Goal: Use online tool/utility: Utilize a website feature to perform a specific function

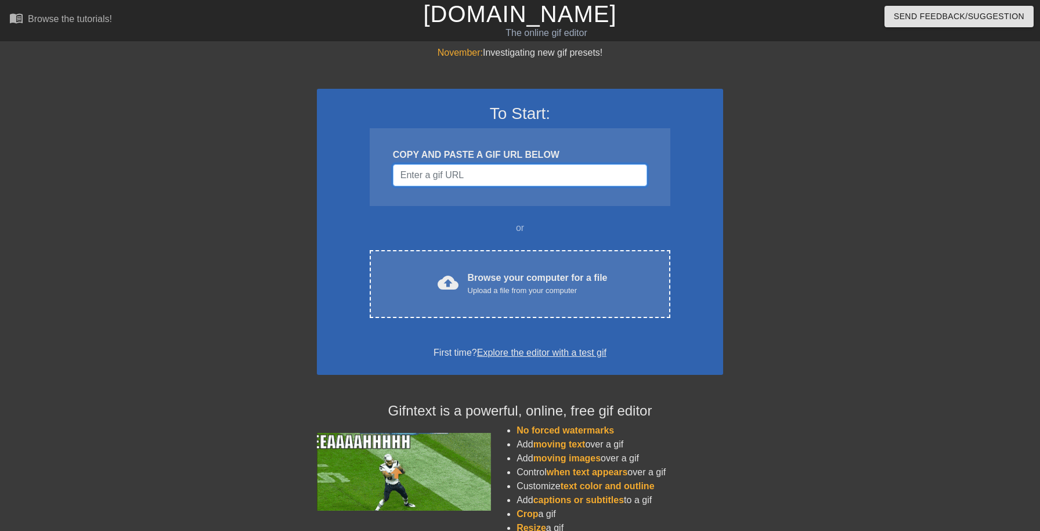
click at [456, 178] on input "Username" at bounding box center [520, 175] width 254 height 22
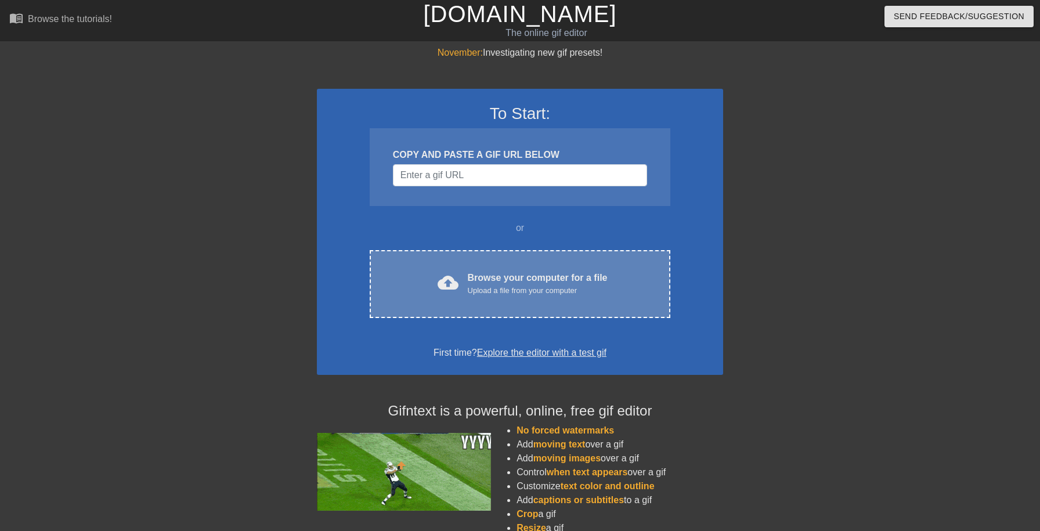
click at [453, 308] on div "cloud_upload Browse your computer for a file Upload a file from your computer C…" at bounding box center [520, 284] width 301 height 68
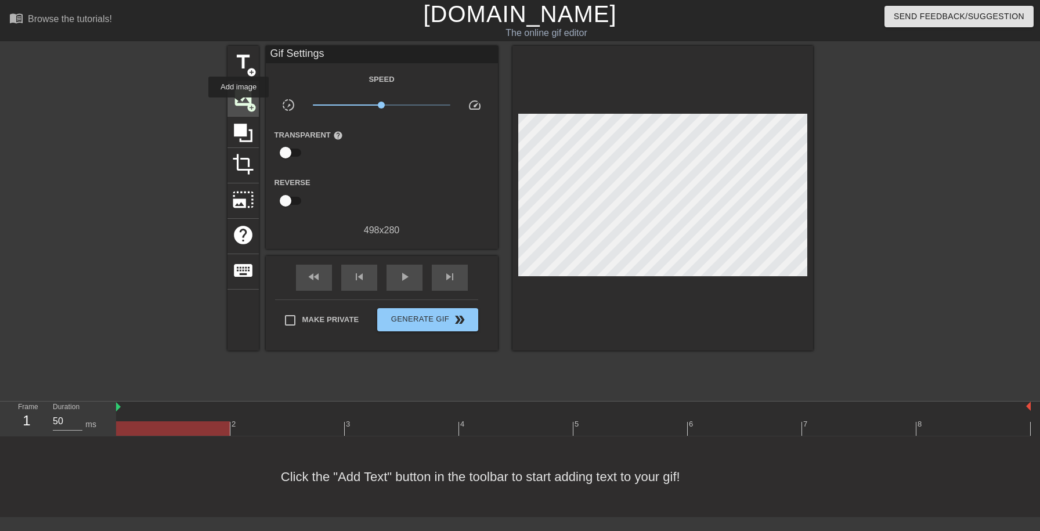
click at [240, 106] on span "image" at bounding box center [243, 98] width 22 height 22
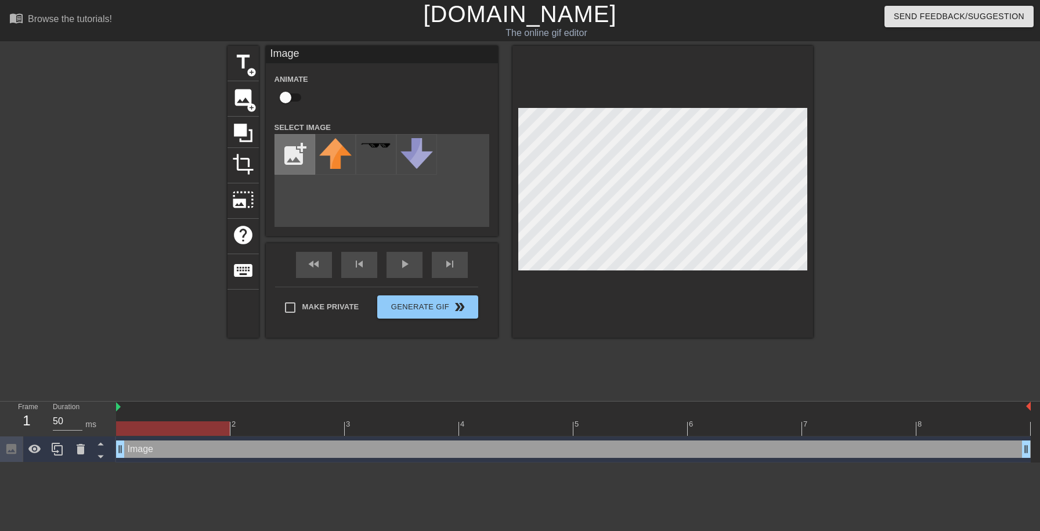
click at [305, 154] on input "file" at bounding box center [294, 154] width 39 height 39
click at [338, 162] on div at bounding box center [335, 154] width 41 height 41
click at [855, 229] on div "title add_circle image add_circle crop photo_size_select_large help keyboard Im…" at bounding box center [520, 220] width 1040 height 348
click at [406, 209] on div "add_photo_alternate" at bounding box center [382, 180] width 215 height 93
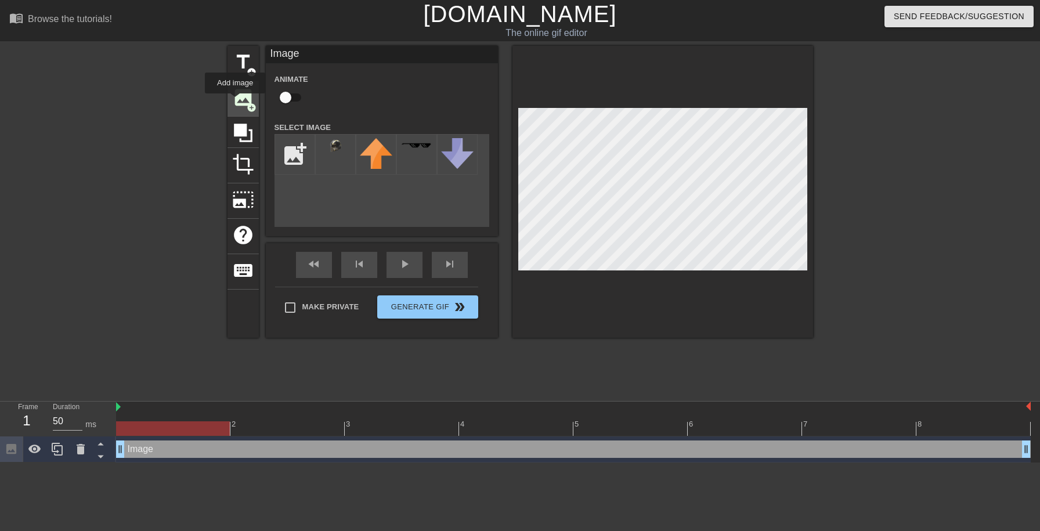
click at [236, 102] on span "image" at bounding box center [243, 98] width 22 height 22
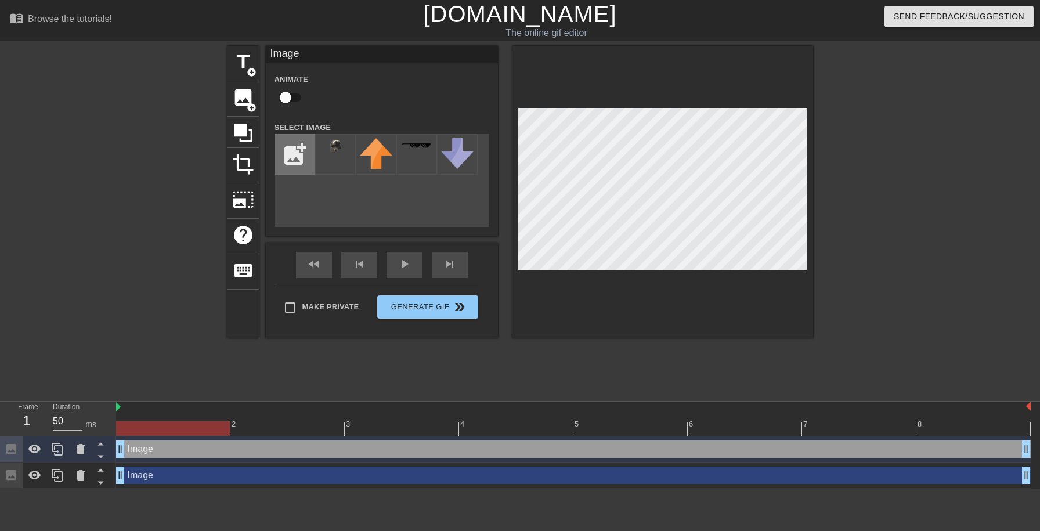
click at [285, 156] on input "file" at bounding box center [294, 154] width 39 height 39
click at [298, 166] on input "file" at bounding box center [294, 154] width 39 height 39
type input "C:\fakepath\pngkey.com-swat-png-895463.png"
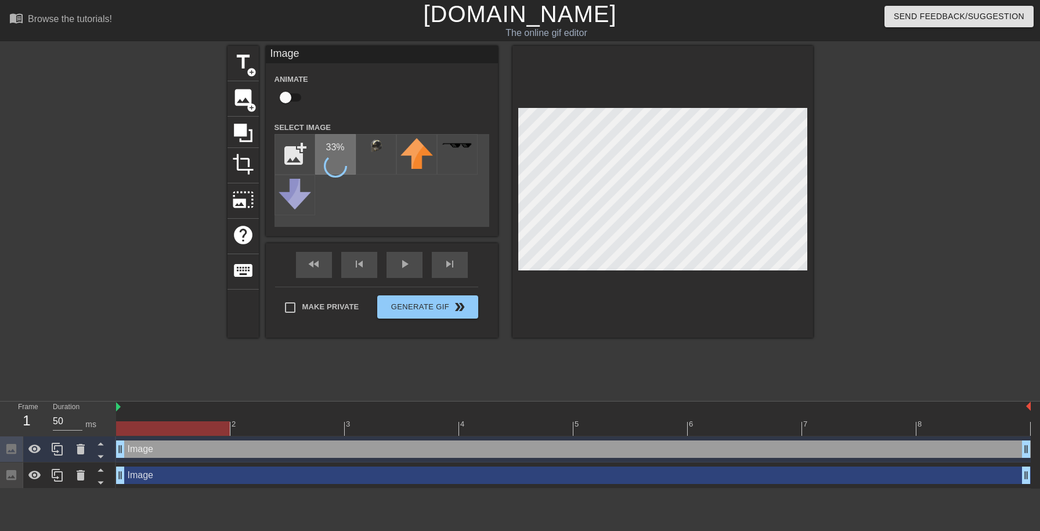
click at [345, 154] on div "33 %" at bounding box center [335, 154] width 41 height 41
click at [337, 150] on img at bounding box center [335, 157] width 33 height 38
click at [204, 375] on div at bounding box center [126, 220] width 174 height 348
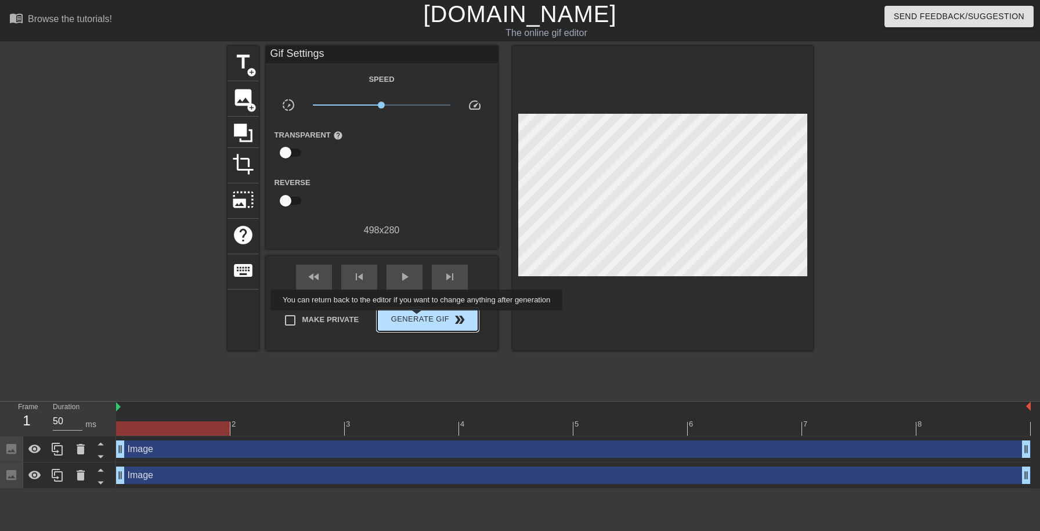
click at [424, 319] on span "Generate Gif double_arrow" at bounding box center [427, 320] width 91 height 14
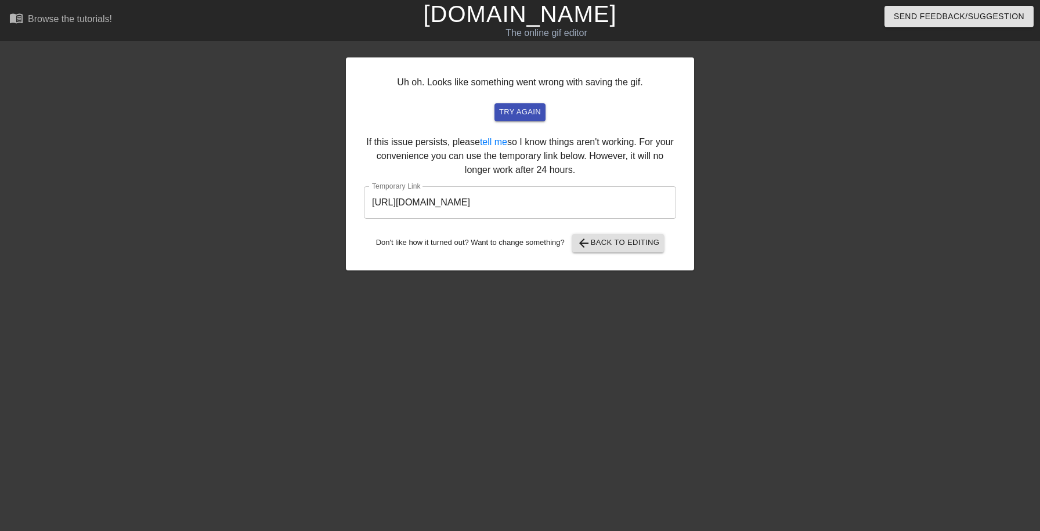
click at [463, 196] on input "[URL][DOMAIN_NAME]" at bounding box center [520, 202] width 312 height 33
